Goal: Navigation & Orientation: Go to known website

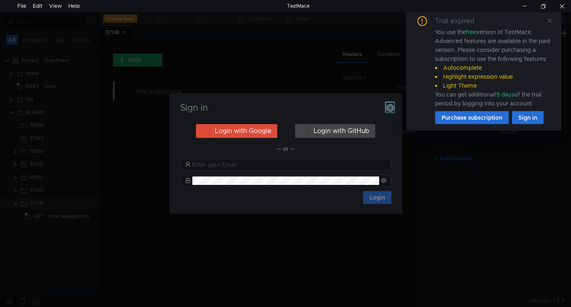
click at [389, 112] on icon "button" at bounding box center [390, 108] width 8 height 8
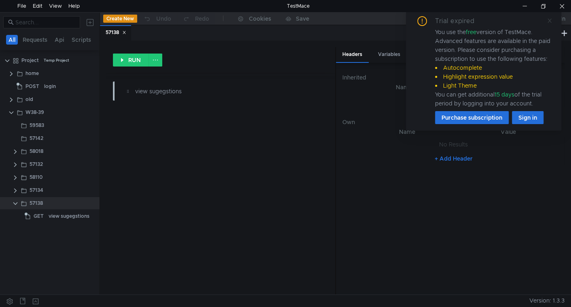
click at [550, 20] on icon at bounding box center [550, 21] width 4 height 4
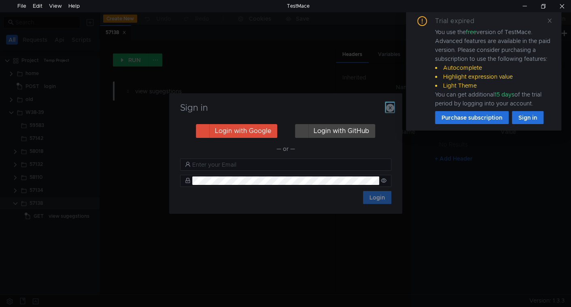
click at [391, 108] on icon "button" at bounding box center [390, 108] width 8 height 8
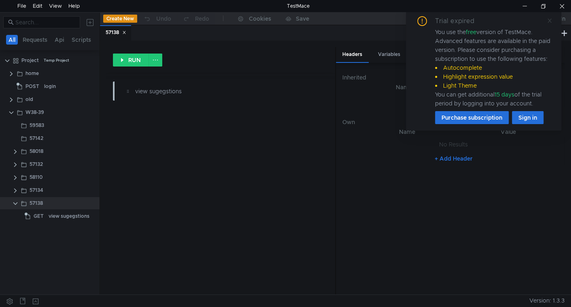
click at [550, 19] on icon at bounding box center [550, 21] width 4 height 4
